Goal: Find specific page/section: Find specific page/section

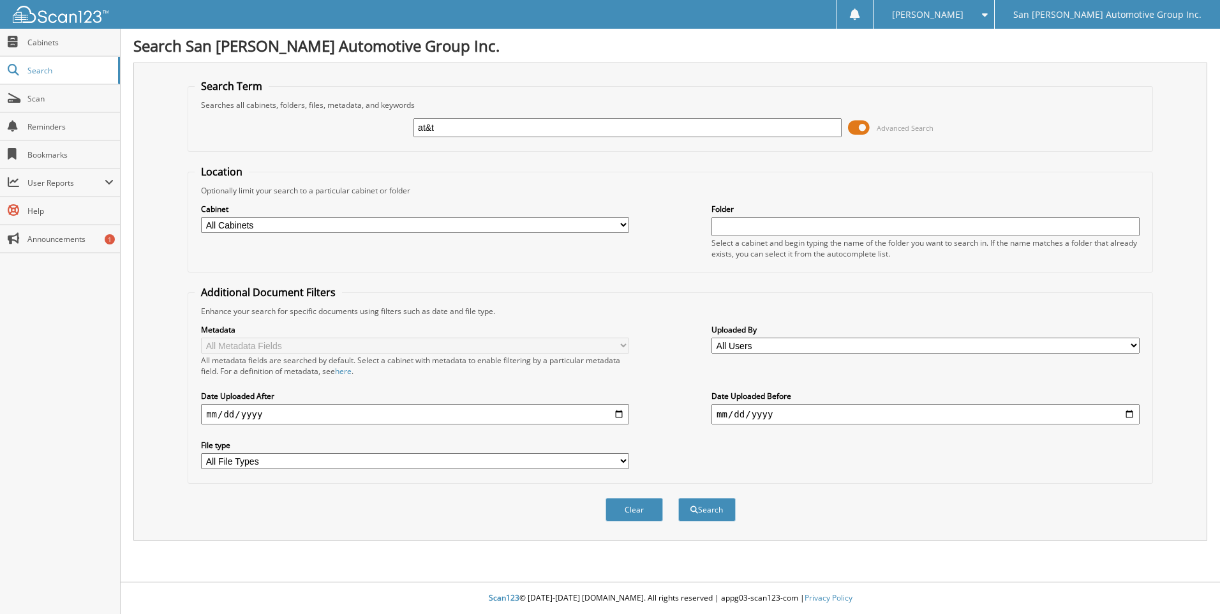
type input "at&t"
click at [678, 498] on button "Search" at bounding box center [706, 510] width 57 height 24
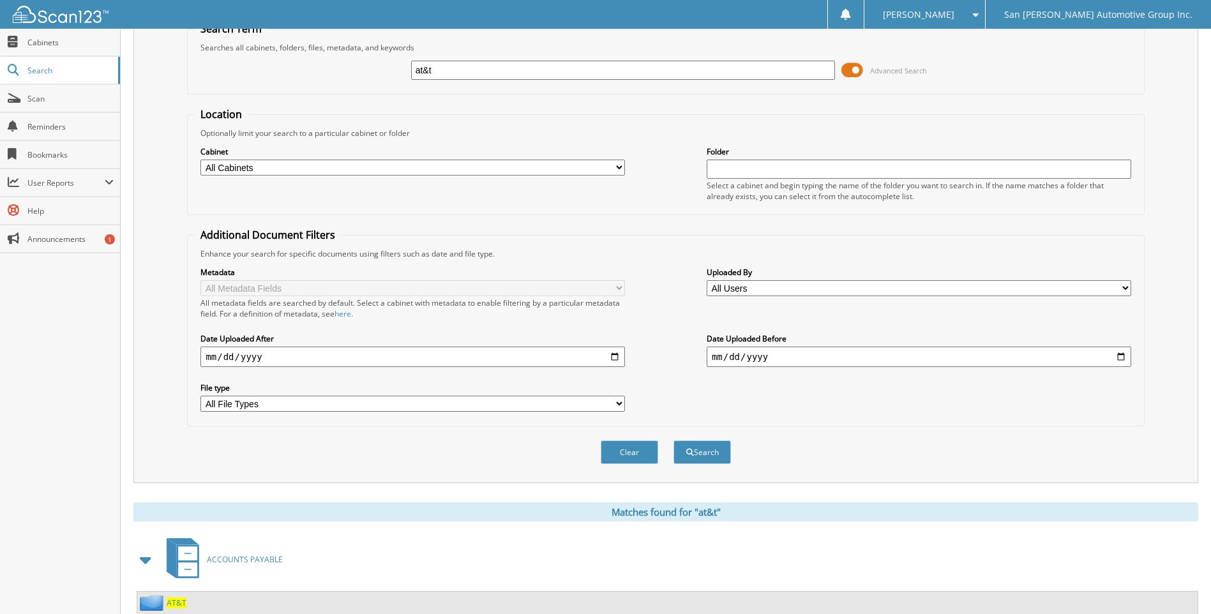
scroll to position [100, 0]
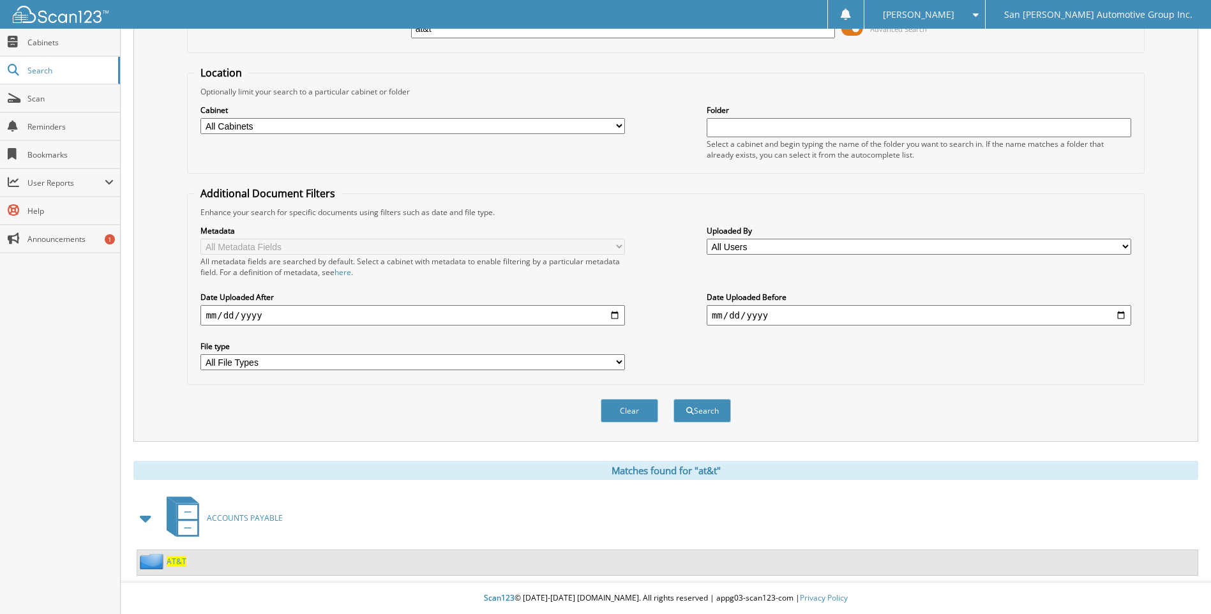
click at [174, 559] on span "AT&T" at bounding box center [177, 561] width 20 height 11
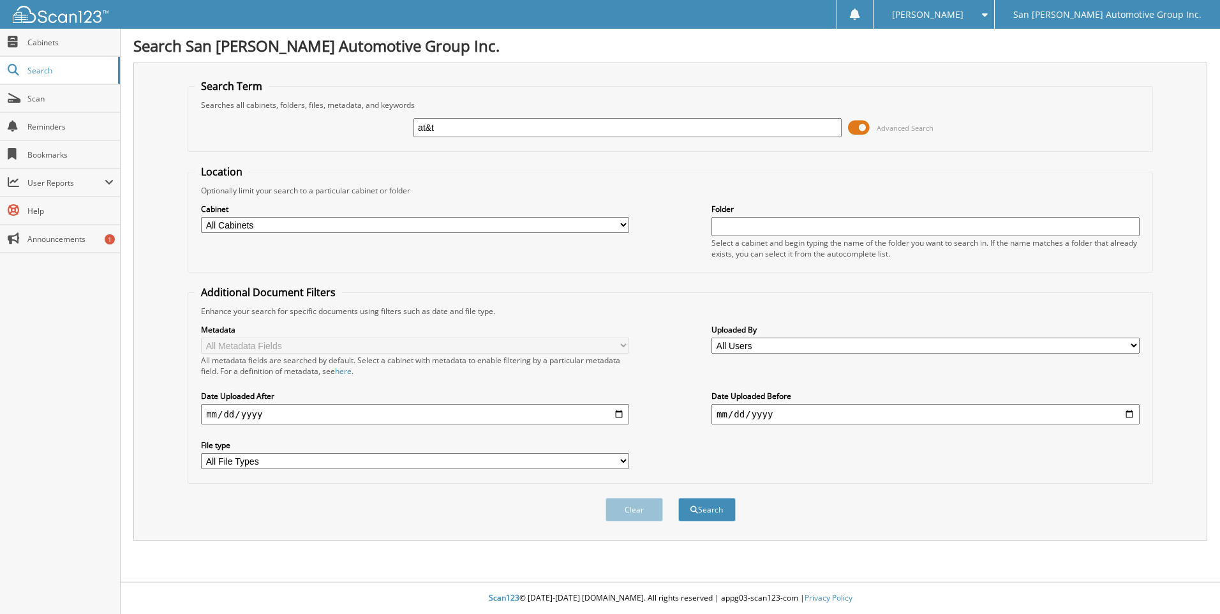
drag, startPoint x: 468, startPoint y: 129, endPoint x: 294, endPoint y: 130, distance: 173.6
click at [294, 130] on div "at&t Advanced Search" at bounding box center [671, 127] width 952 height 34
type input "keystone"
click at [678, 498] on button "Search" at bounding box center [706, 510] width 57 height 24
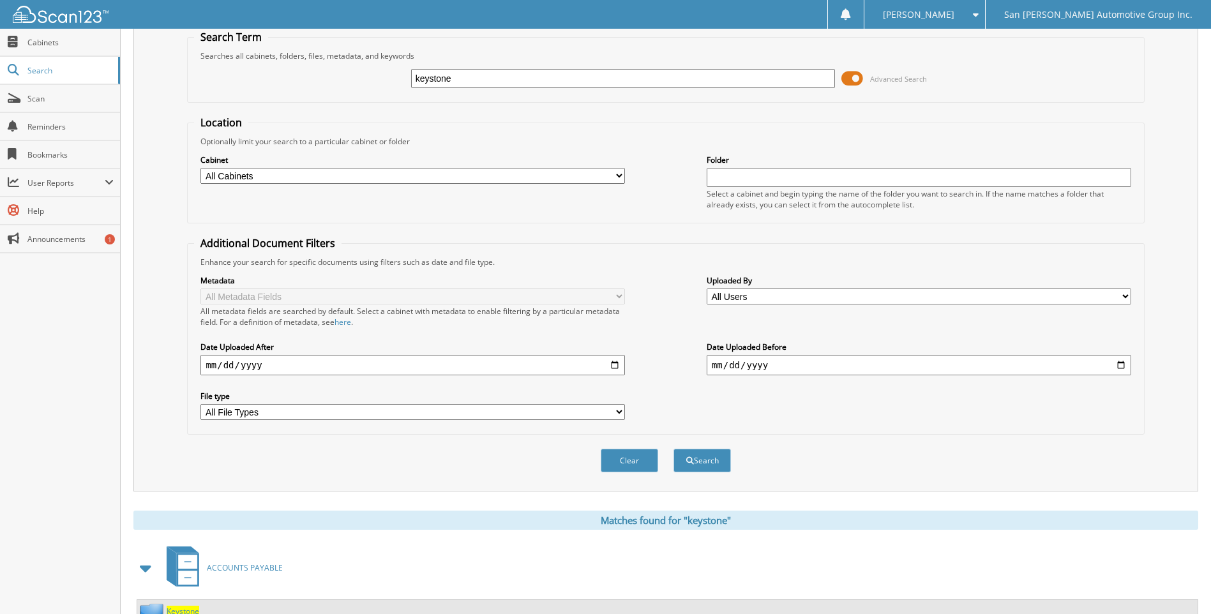
scroll to position [100, 0]
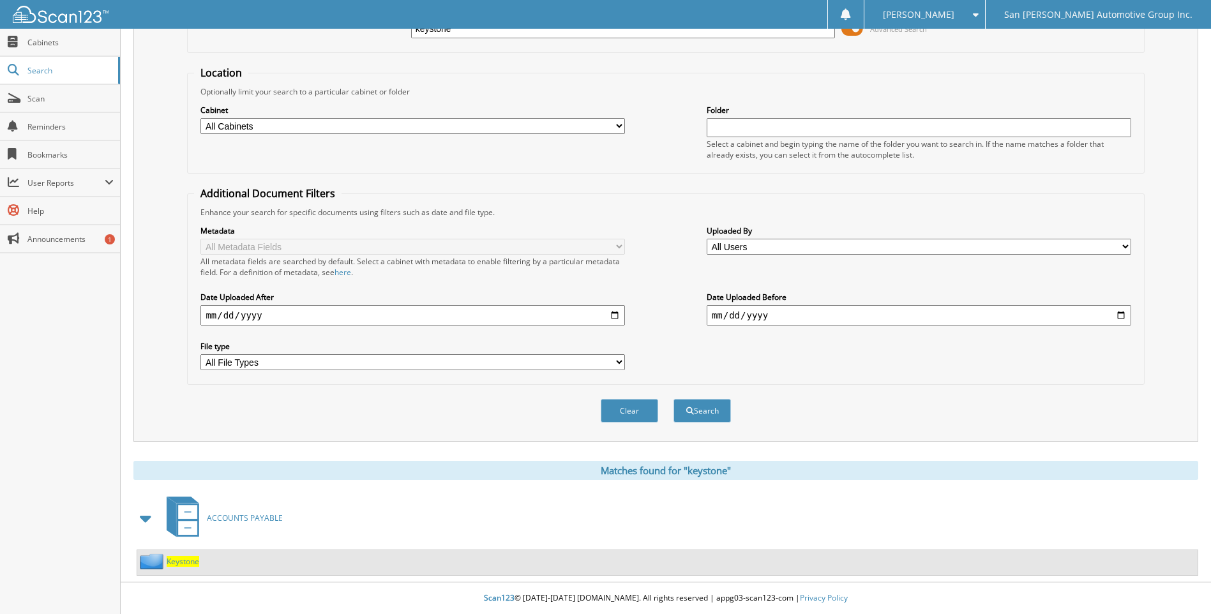
click at [186, 563] on span "Keystone" at bounding box center [183, 561] width 33 height 11
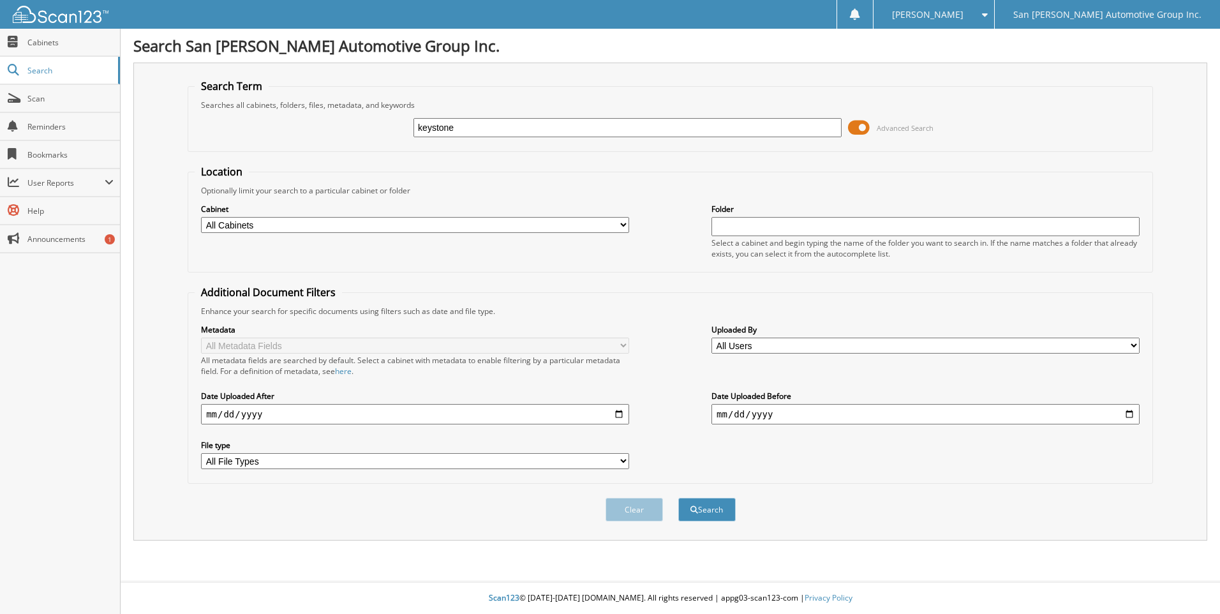
drag, startPoint x: 481, startPoint y: 137, endPoint x: 255, endPoint y: 130, distance: 226.7
click at [255, 130] on div "keystone Advanced Search" at bounding box center [671, 127] width 952 height 34
type input "lkq"
click at [678, 498] on button "Search" at bounding box center [706, 510] width 57 height 24
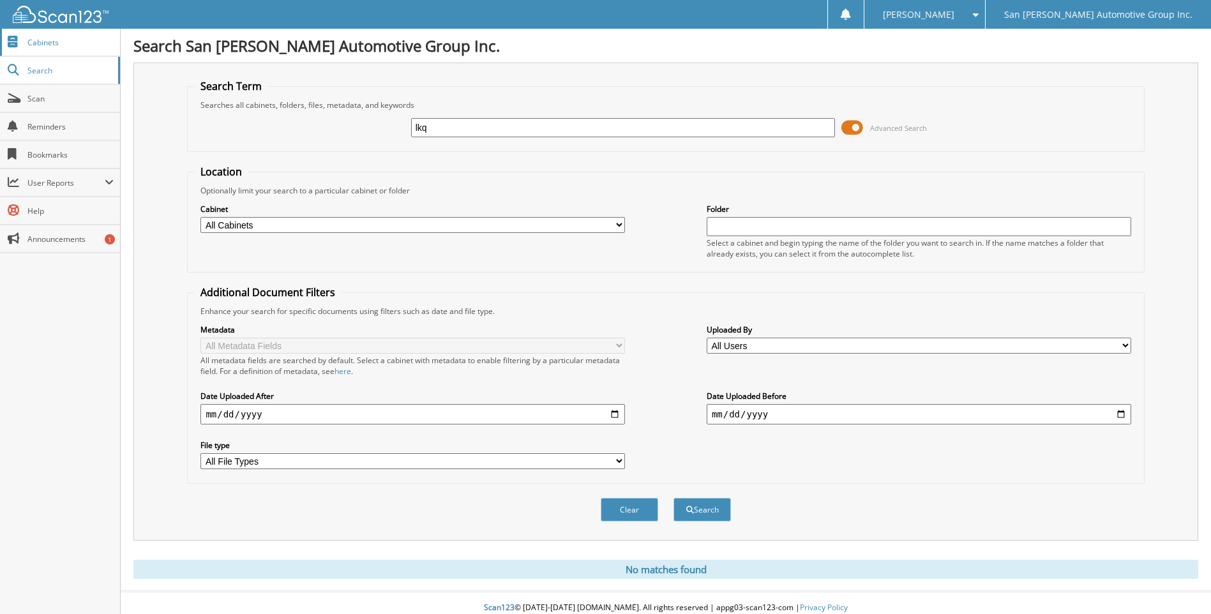
click at [49, 48] on link "Cabinets" at bounding box center [60, 42] width 120 height 27
